Goal: Navigation & Orientation: Find specific page/section

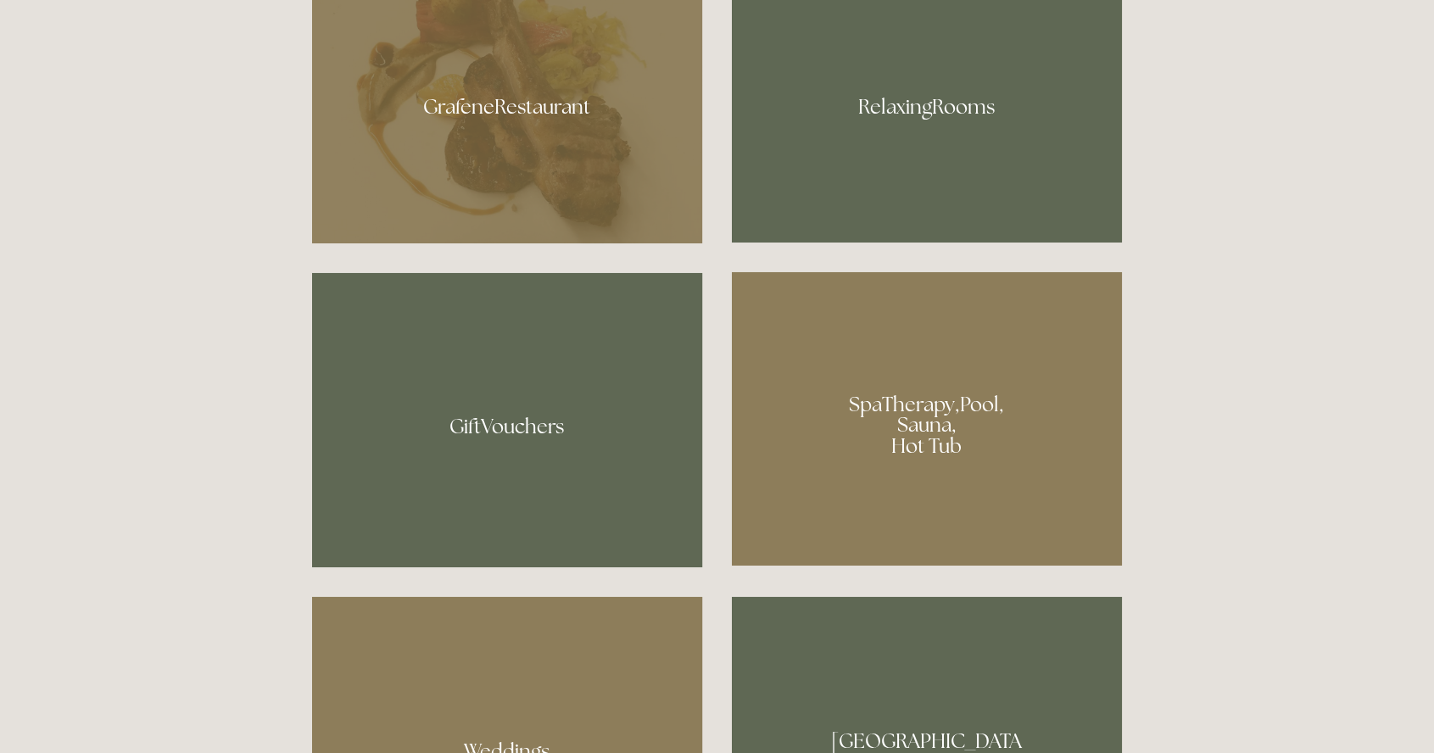
scroll to position [1196, 0]
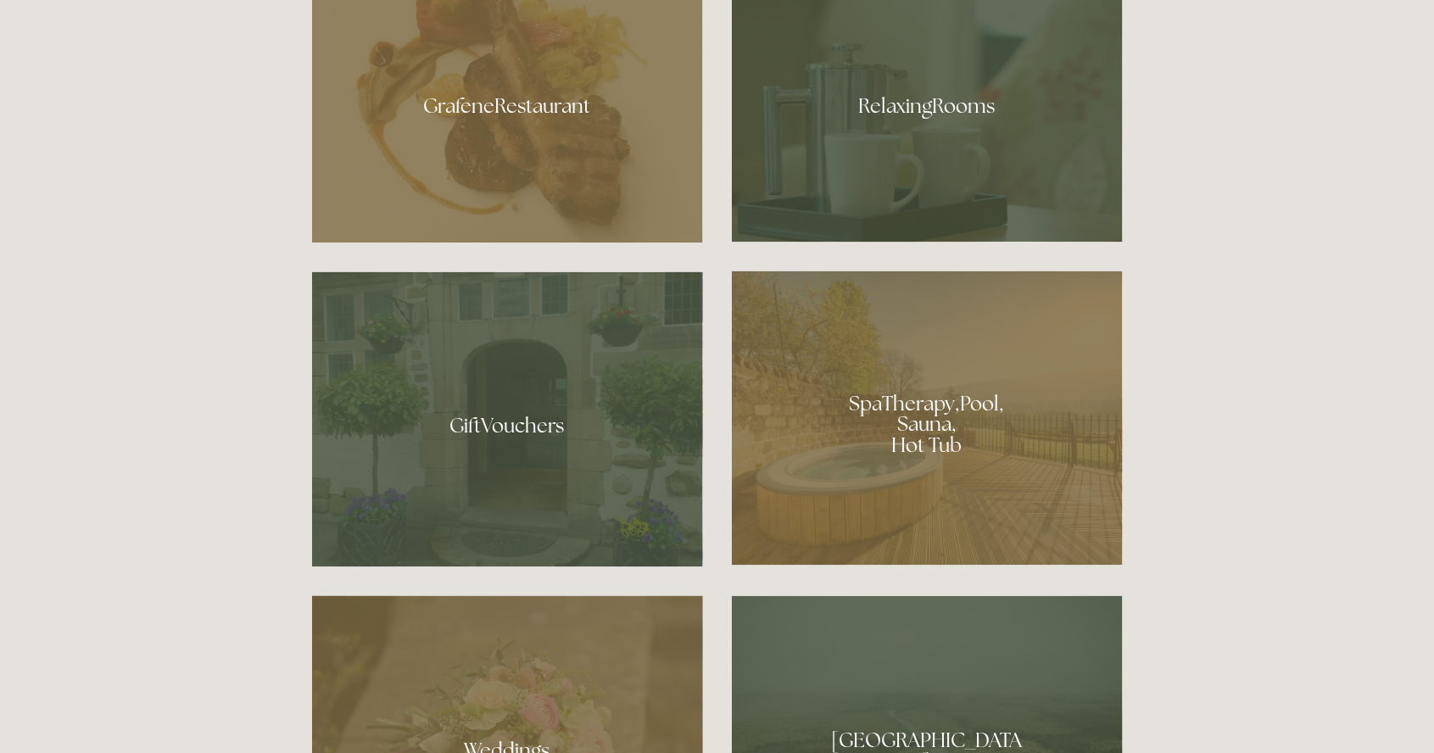
click at [1068, 501] on div at bounding box center [927, 418] width 391 height 294
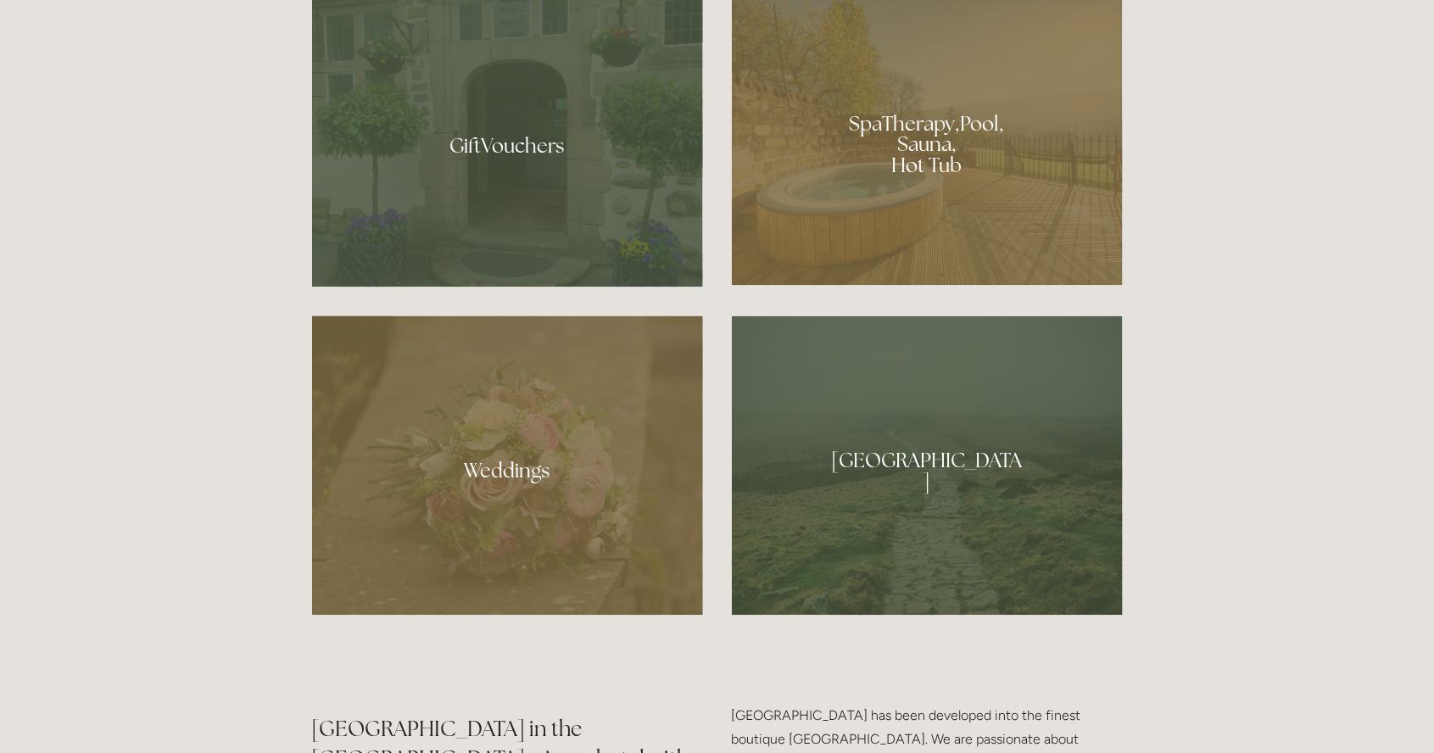
scroll to position [1481, 0]
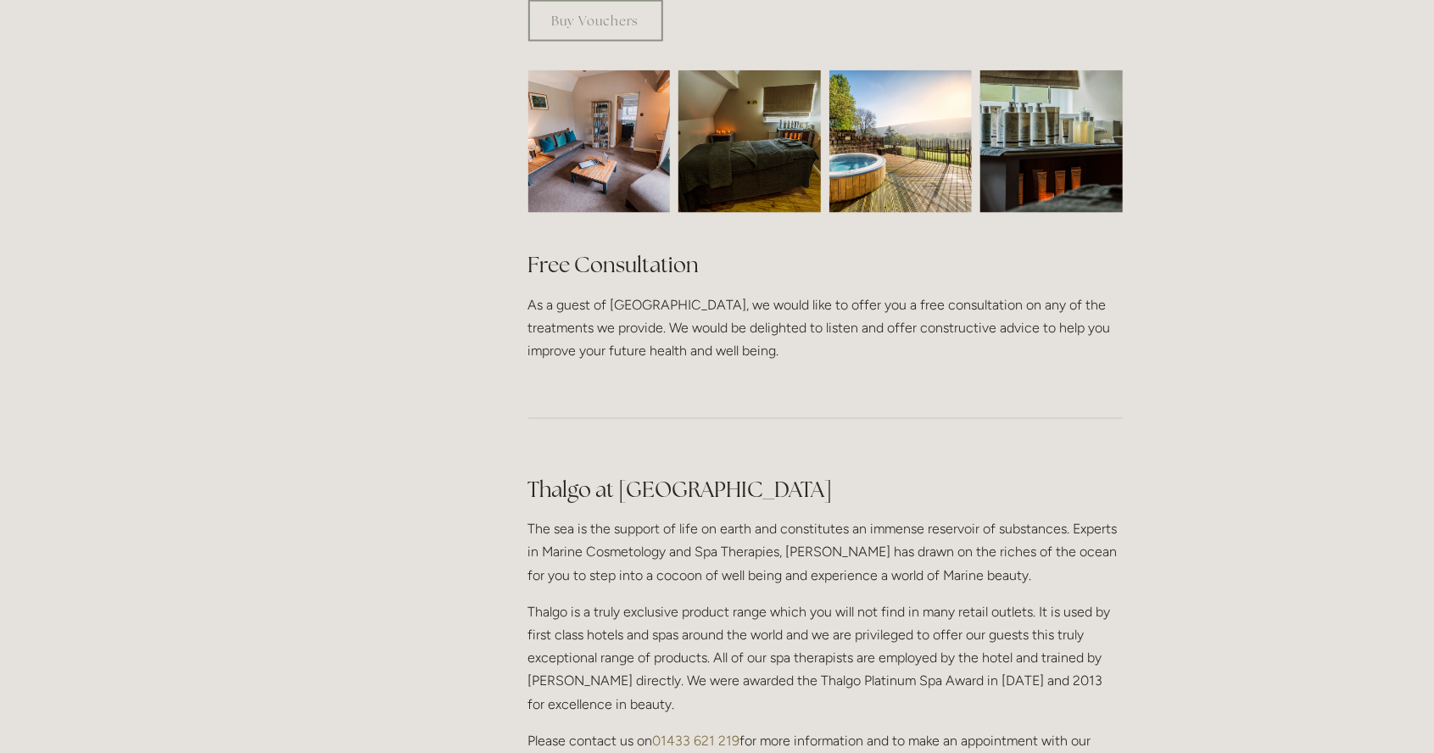
scroll to position [1150, 0]
click at [1305, 528] on div "Rooms Rooms Your Stay Book a stay Offers Spa" at bounding box center [717, 360] width 1434 height 3020
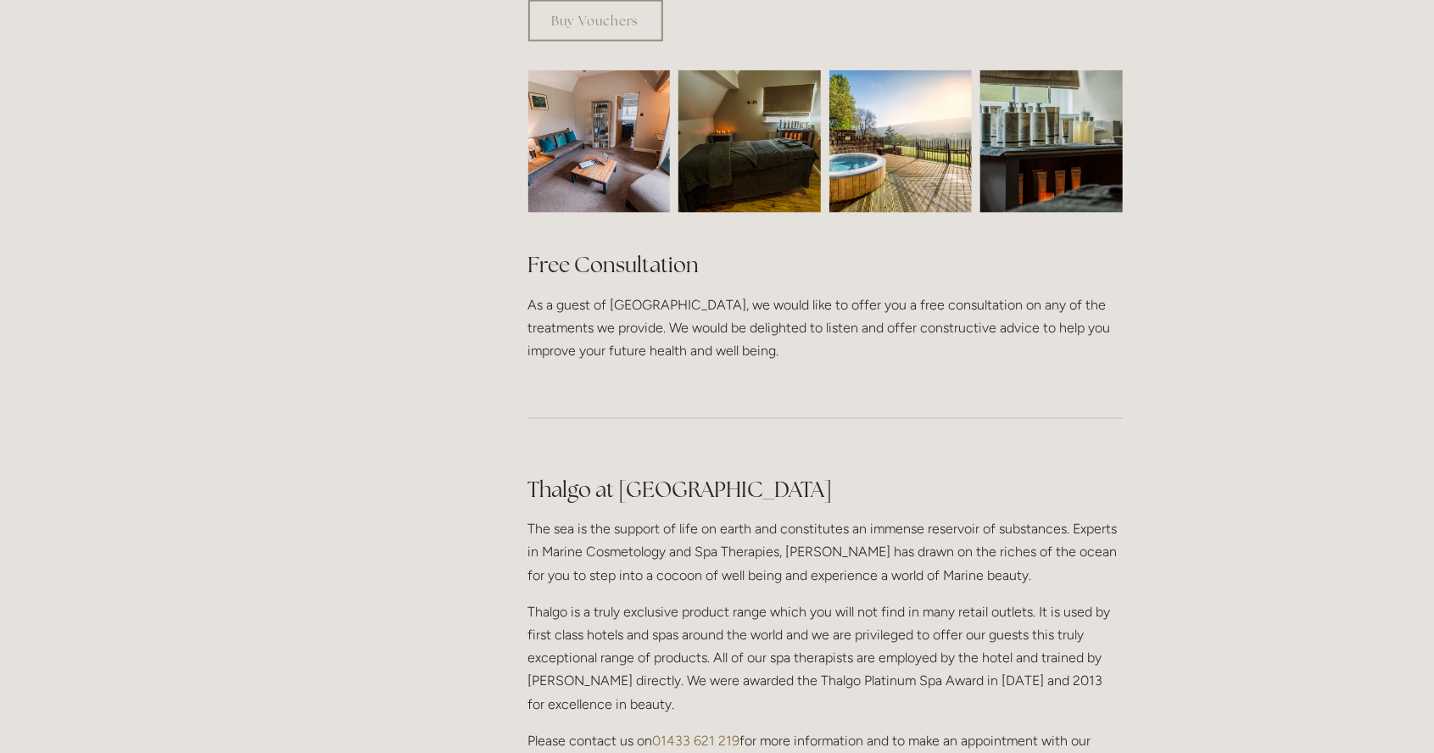
click at [1305, 528] on div "Rooms Rooms Your Stay Book a stay Offers Spa" at bounding box center [717, 360] width 1434 height 3020
click at [1304, 531] on div "Rooms Rooms Your Stay Book a stay Offers Spa" at bounding box center [717, 360] width 1434 height 3020
click at [1304, 530] on div "Rooms Rooms Your Stay Book a stay Offers Spa" at bounding box center [717, 360] width 1434 height 3020
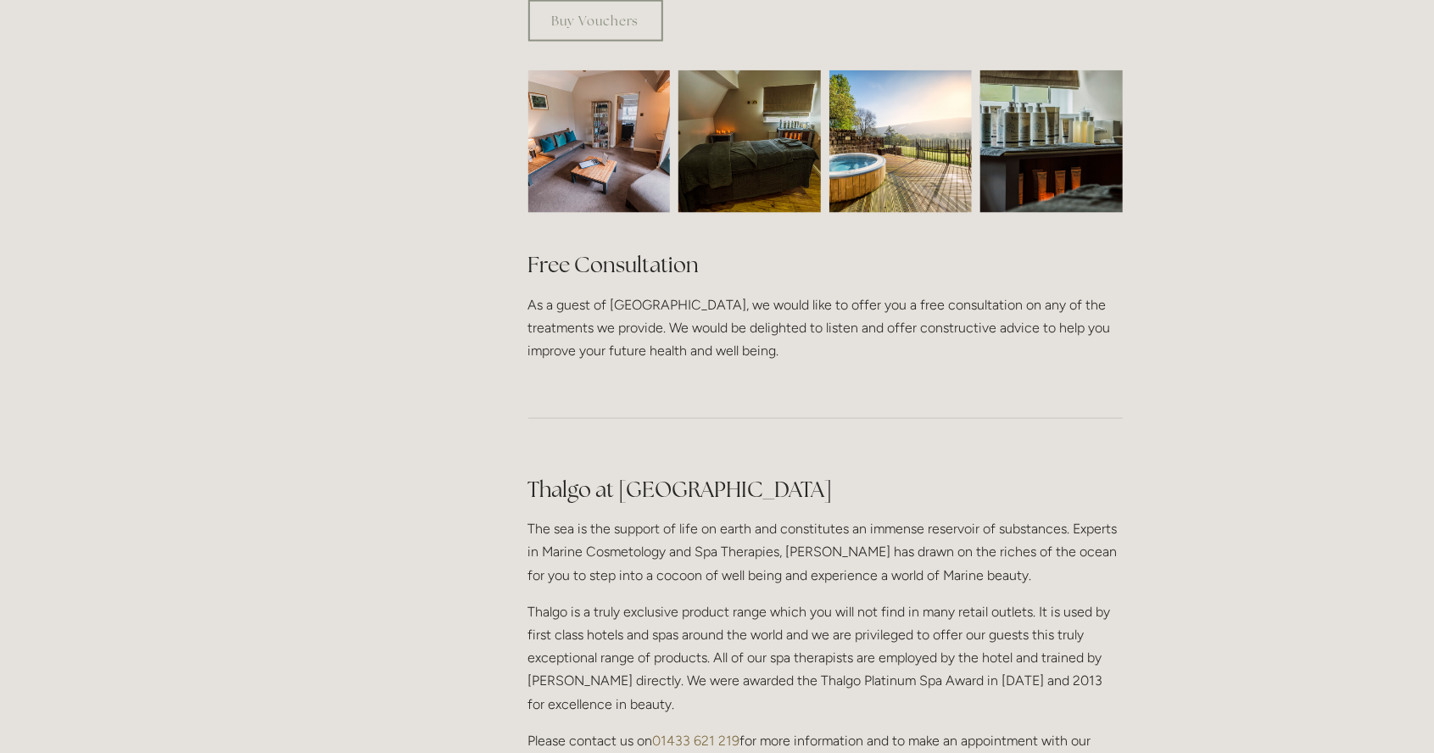
click at [1304, 530] on div "Rooms Rooms Your Stay Book a stay Offers Spa" at bounding box center [717, 360] width 1434 height 3020
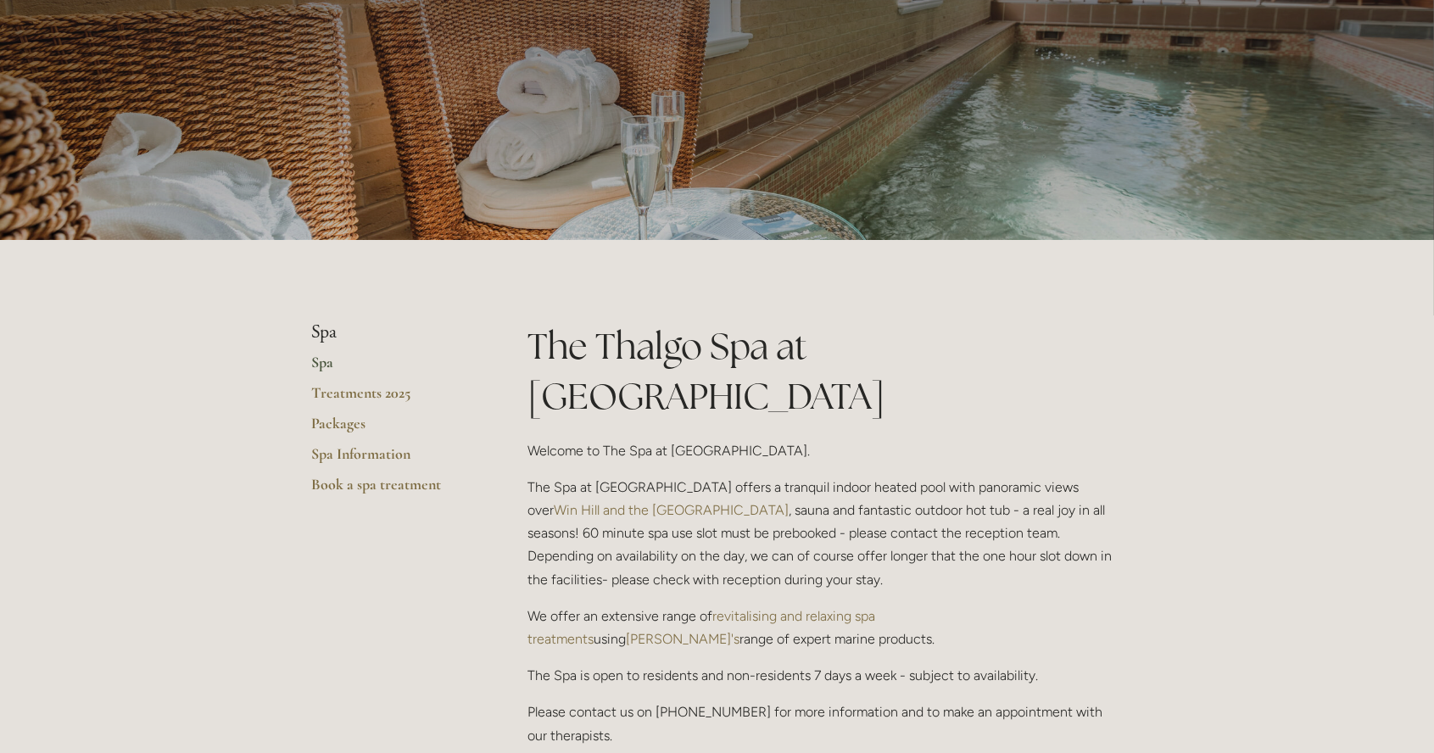
scroll to position [0, 0]
